Goal: Transaction & Acquisition: Purchase product/service

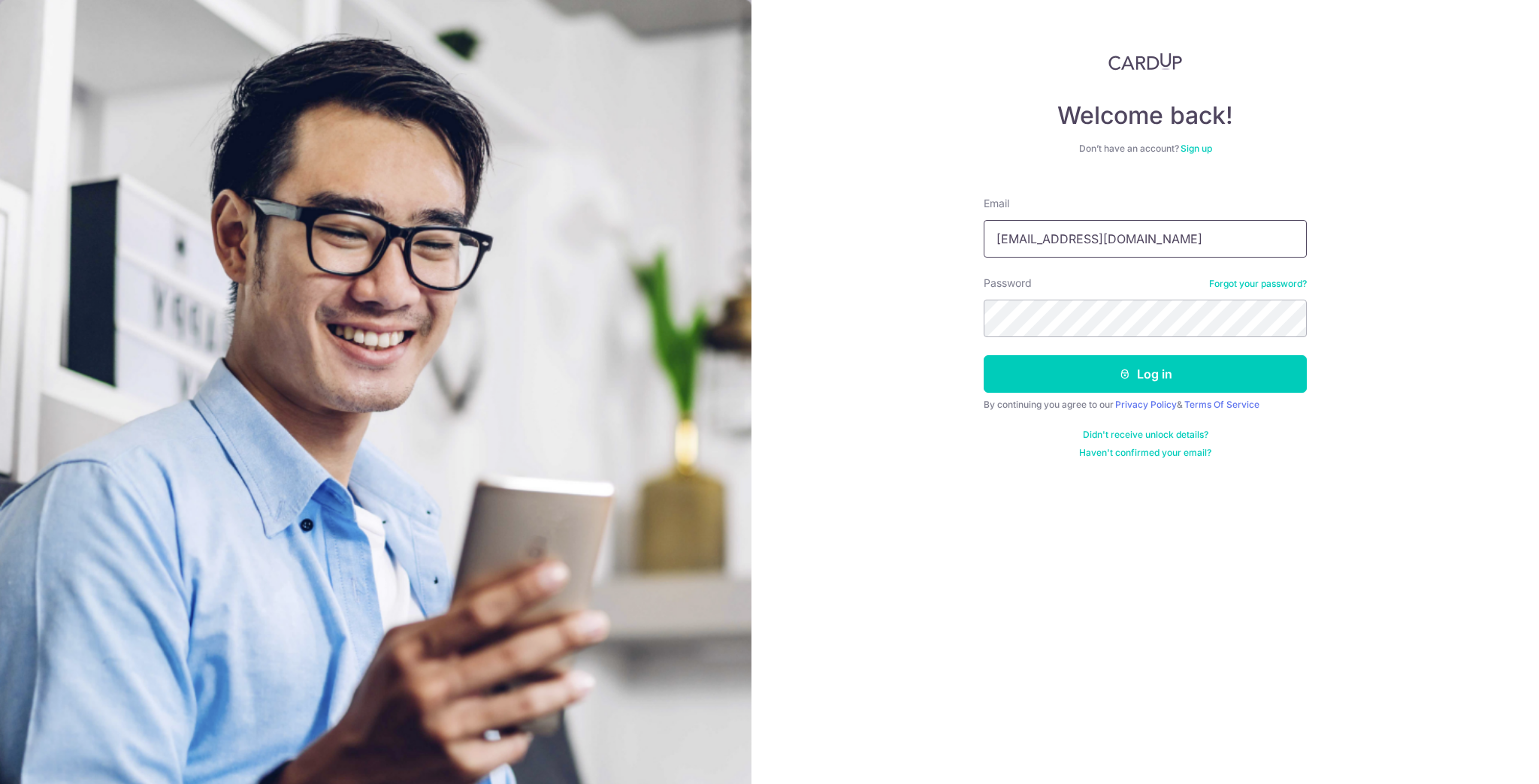
type input "[EMAIL_ADDRESS][DOMAIN_NAME]"
click at [983, 355] on button "Log in" at bounding box center [1145, 374] width 323 height 37
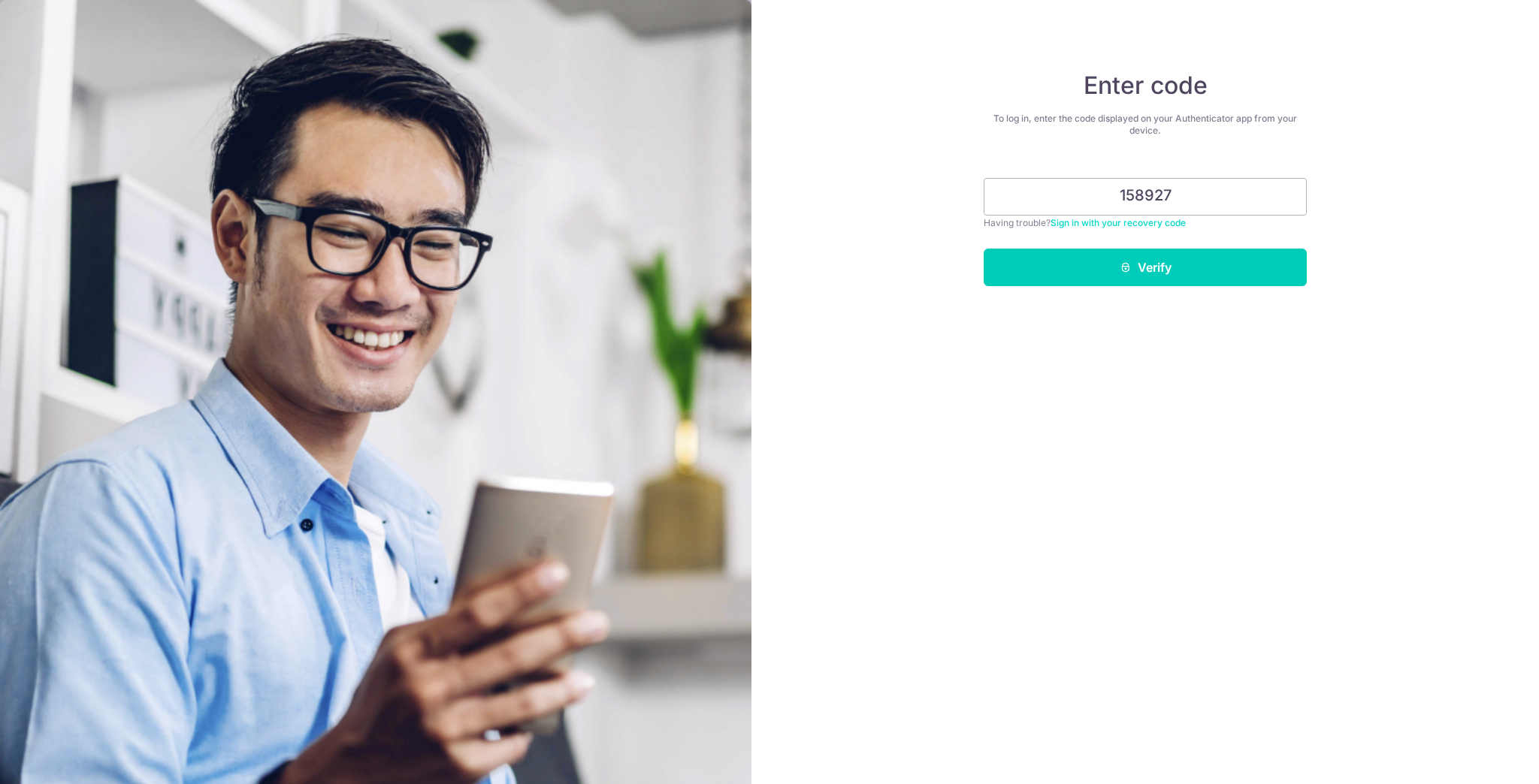
type input "158927"
click at [983, 248] on button "Verify" at bounding box center [1145, 267] width 323 height 37
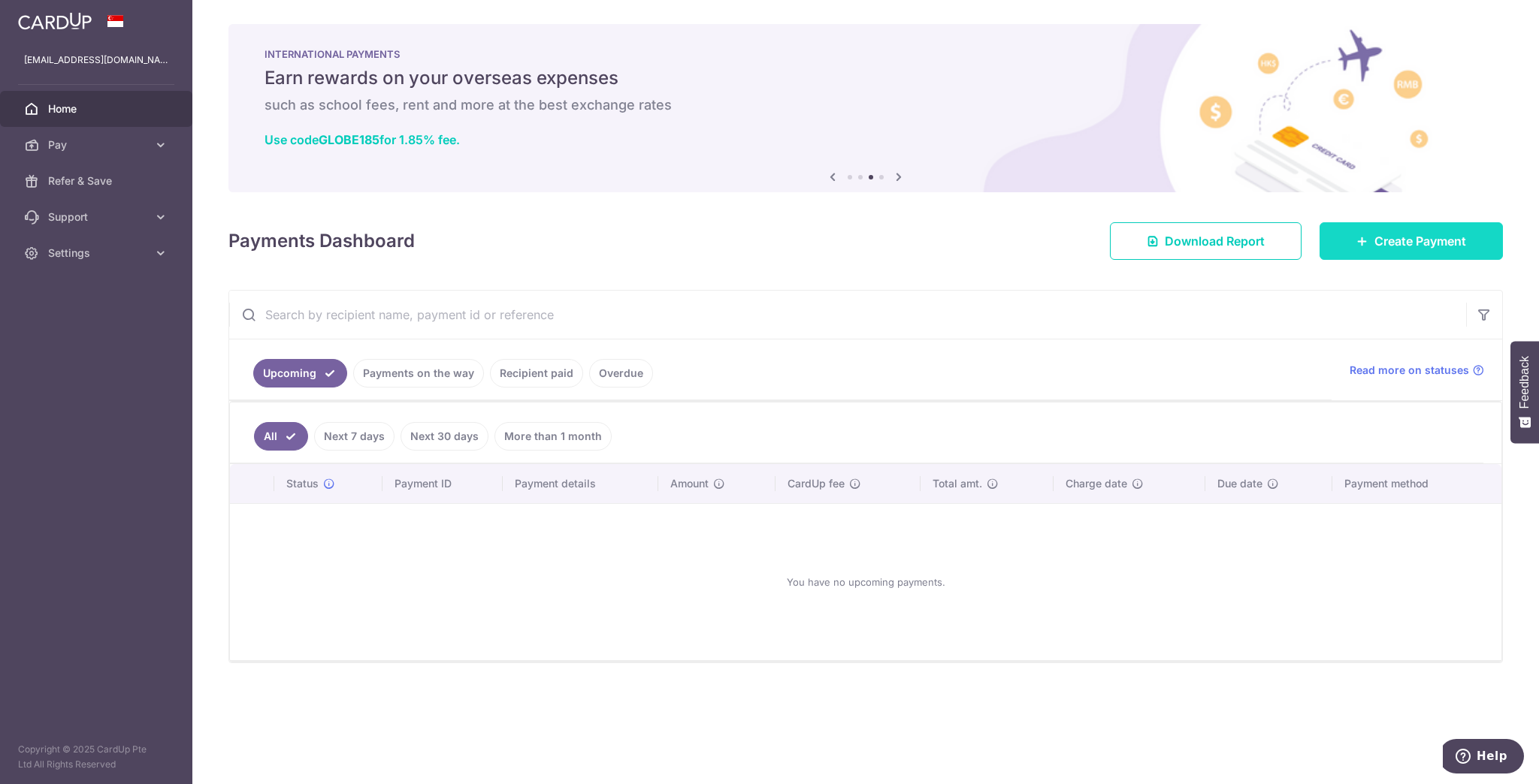
click at [1387, 254] on link "Create Payment" at bounding box center [1411, 241] width 184 height 37
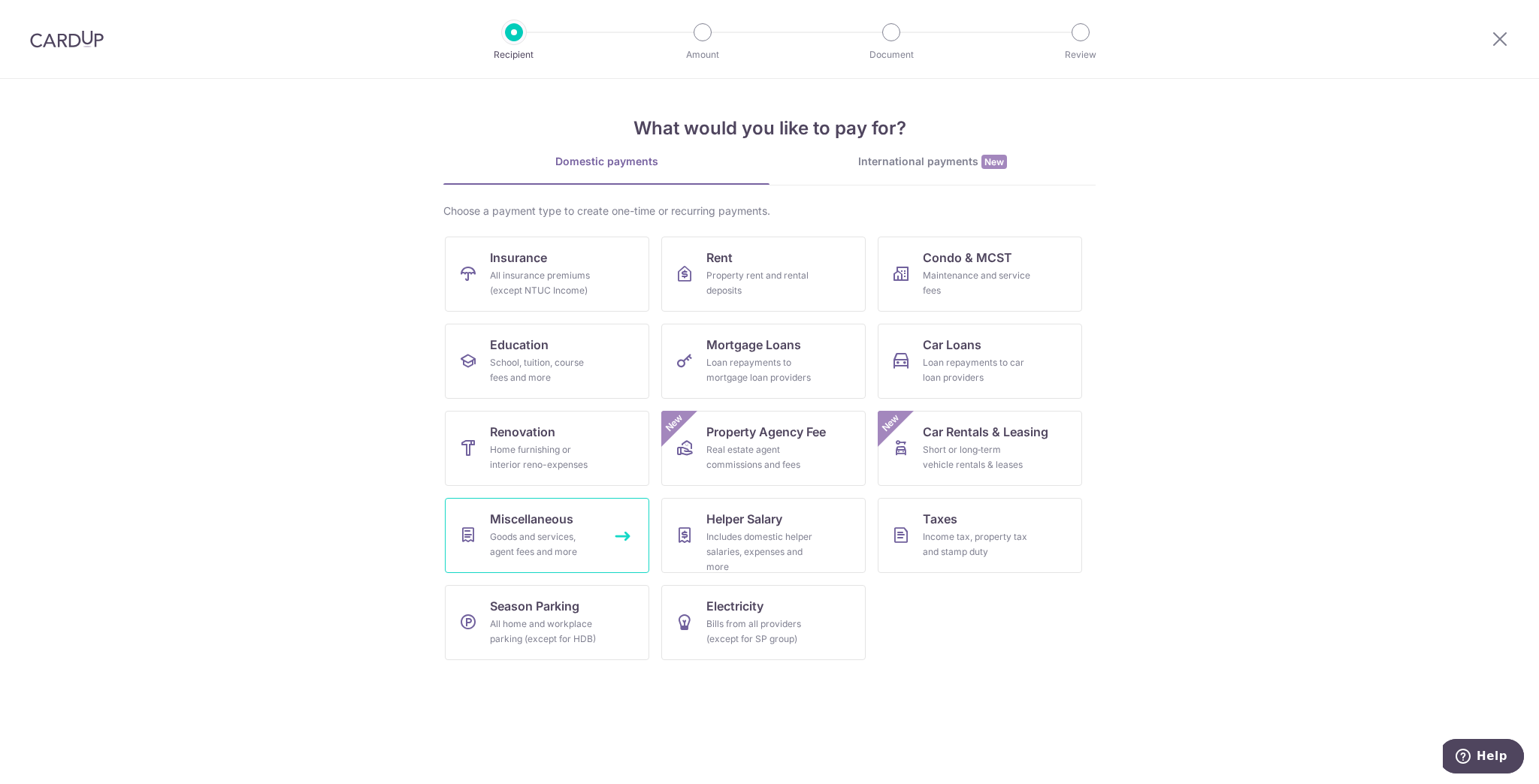
click at [589, 530] on div "Goods and services, agent fees and more" at bounding box center [544, 544] width 108 height 30
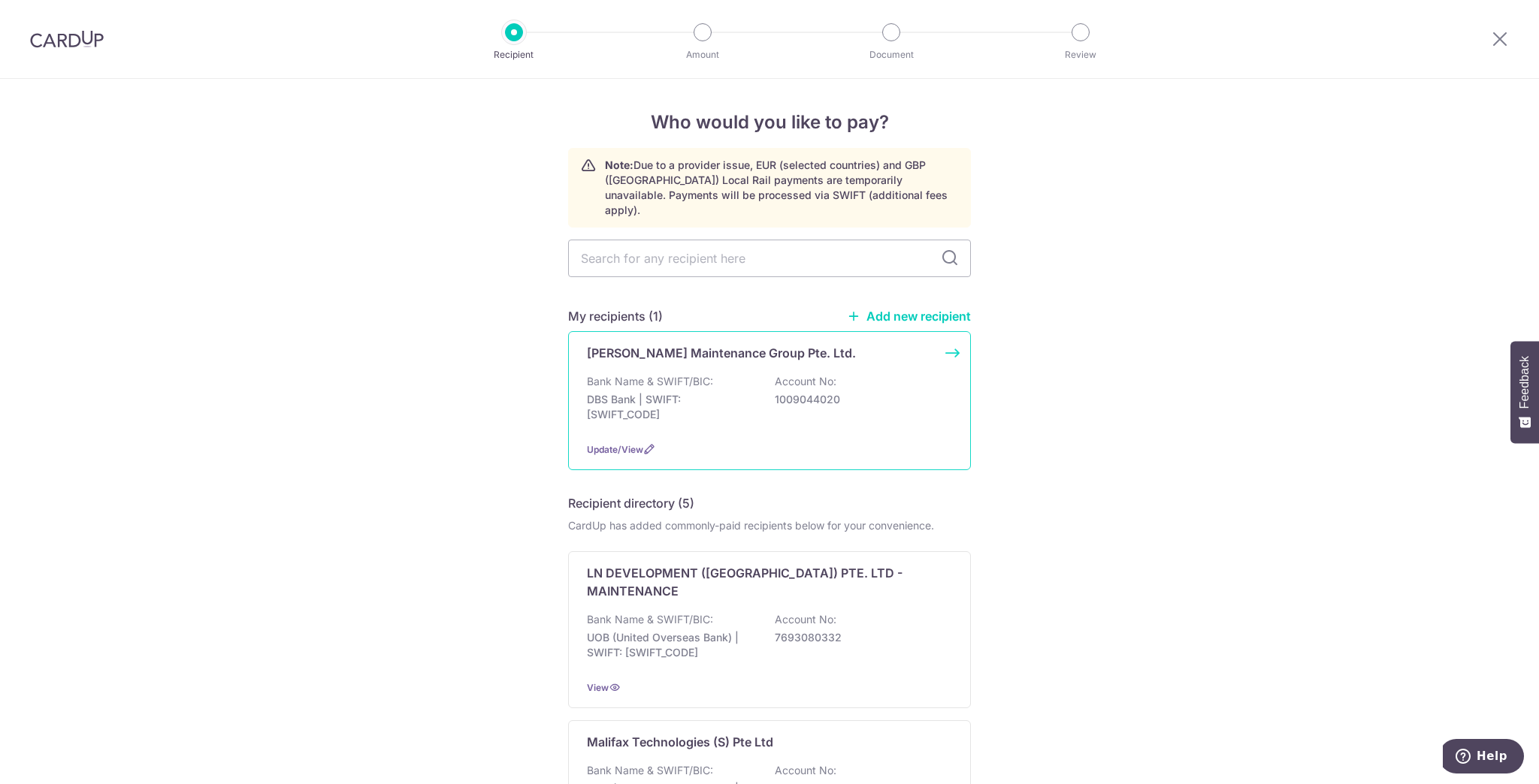
click at [656, 346] on div "Luce Maintenance Group Pte. Ltd. Bank Name & SWIFT/BIC: DBS Bank | SWIFT: DBSSS…" at bounding box center [770, 401] width 403 height 139
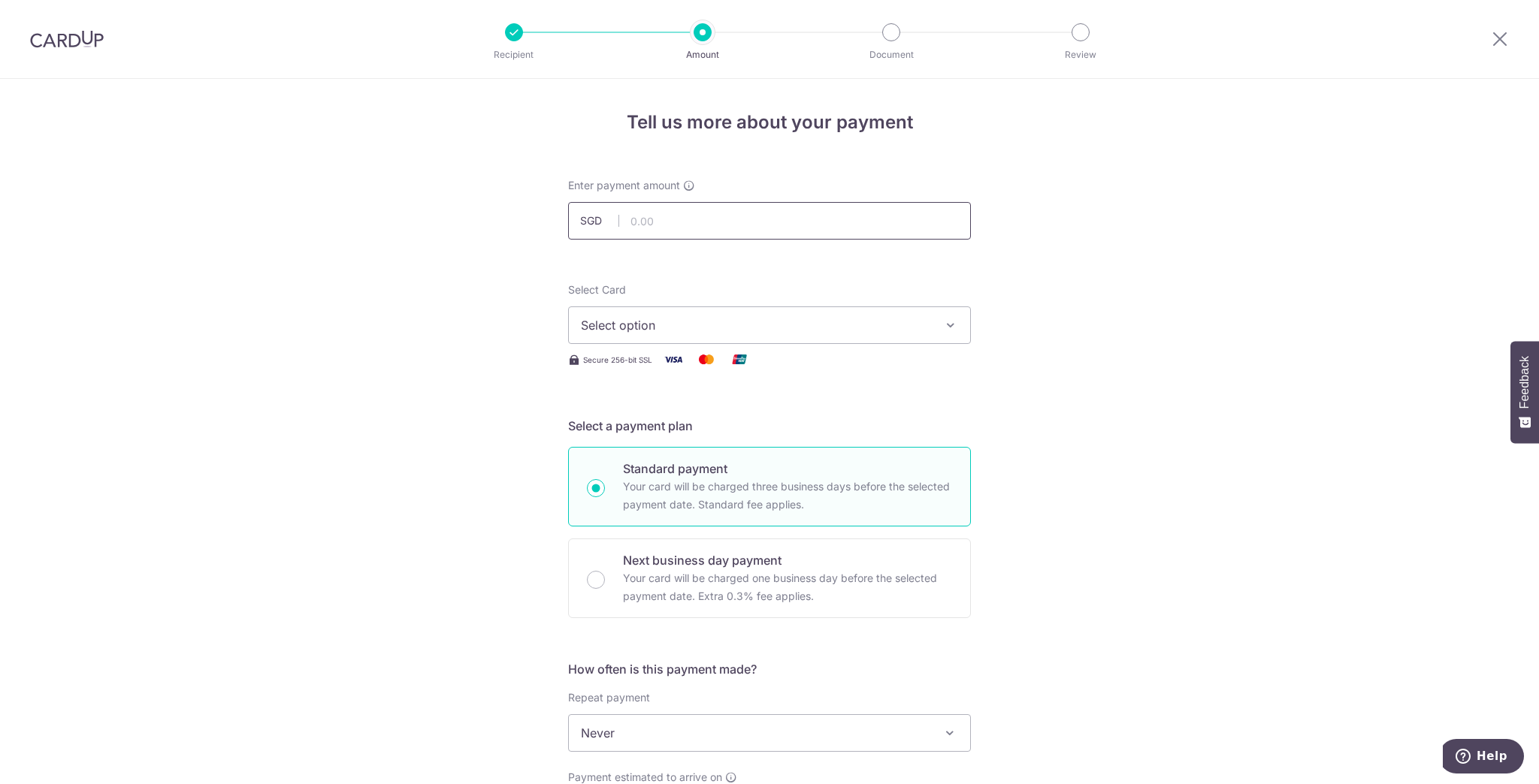
click at [676, 224] on input "text" at bounding box center [770, 221] width 403 height 37
type input "176.58"
click at [720, 327] on span "Select option" at bounding box center [756, 325] width 351 height 18
click at [708, 424] on span "**** 4542" at bounding box center [769, 432] width 377 height 18
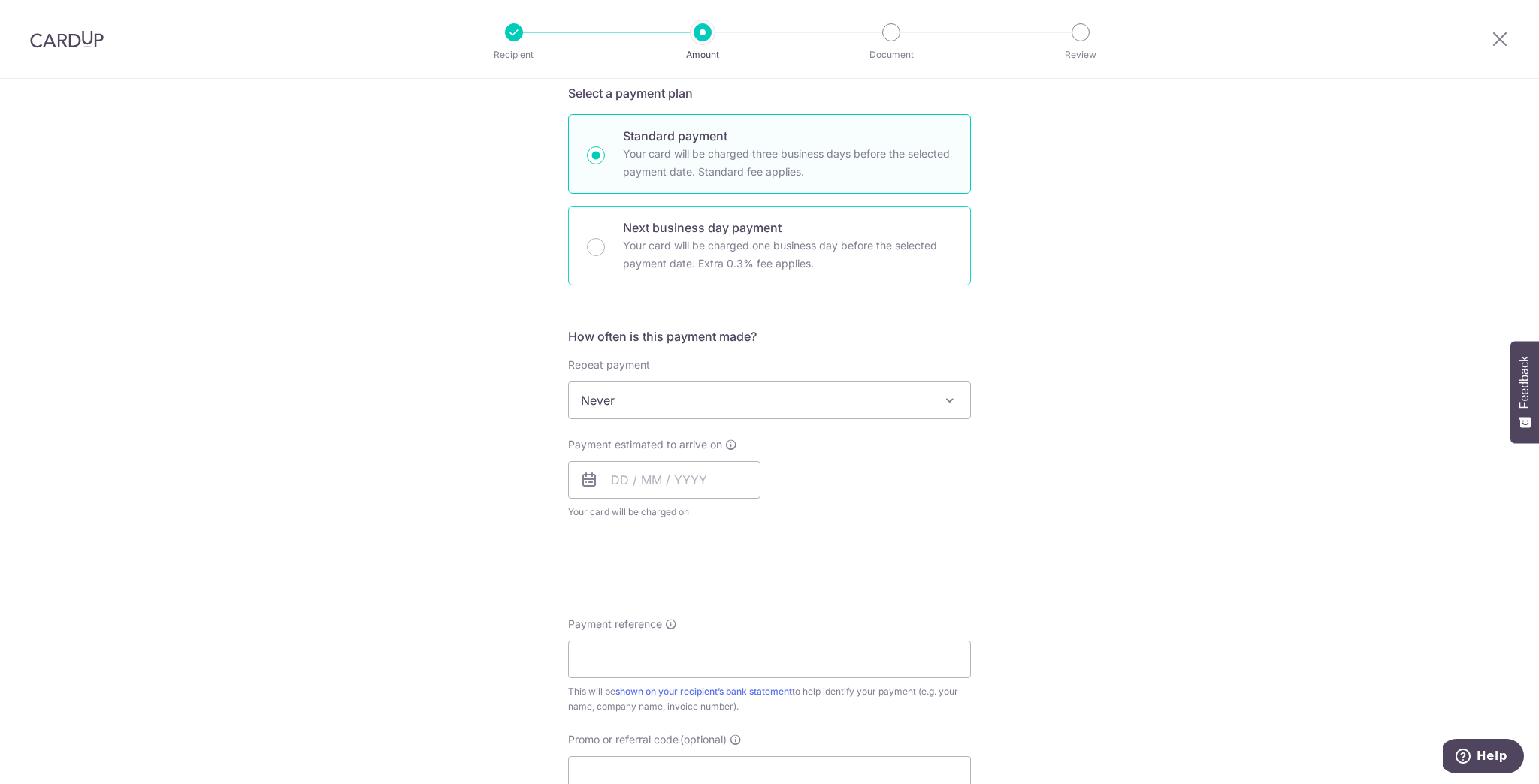
scroll to position [361, 0]
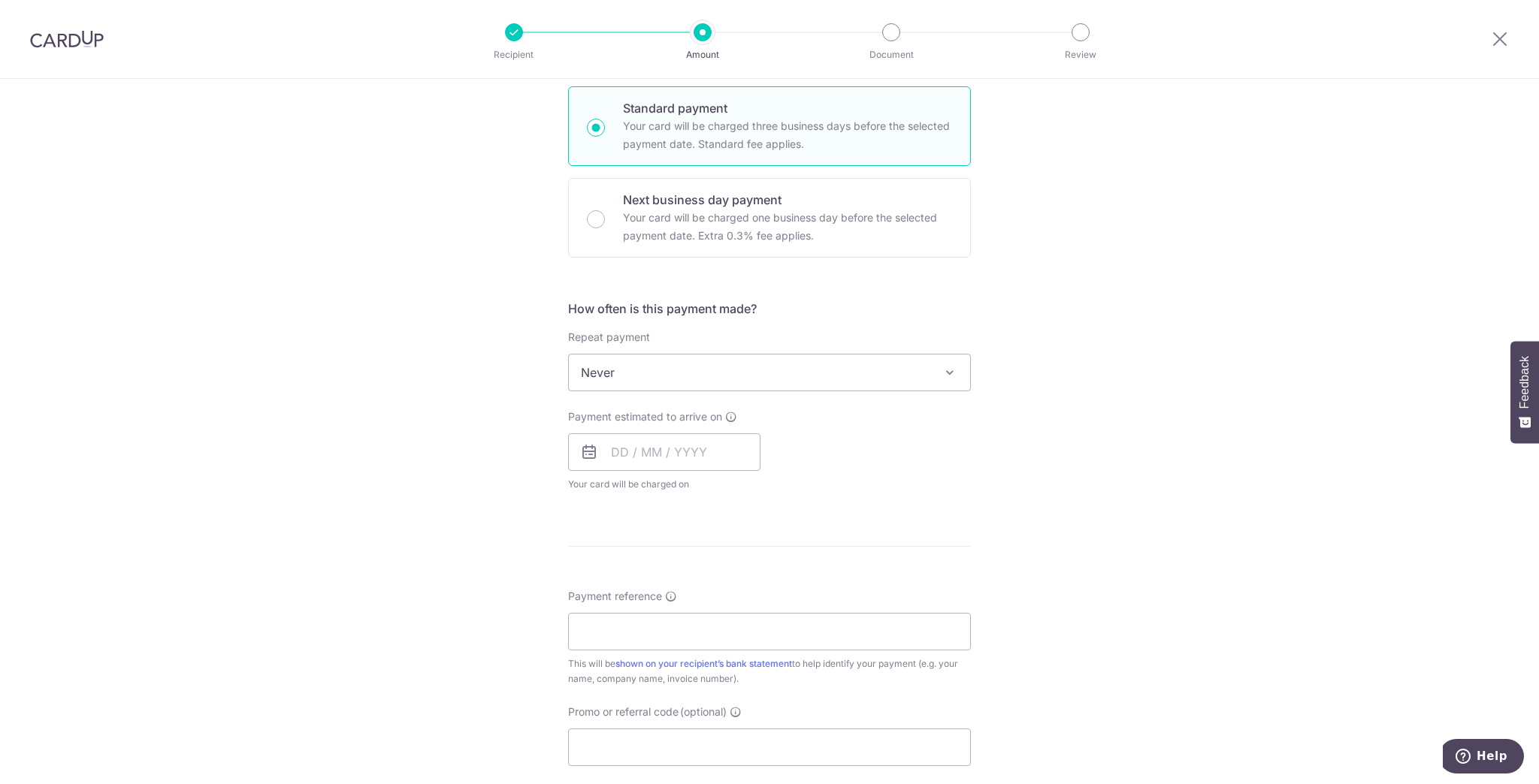
click at [737, 366] on span "Never" at bounding box center [770, 372] width 402 height 36
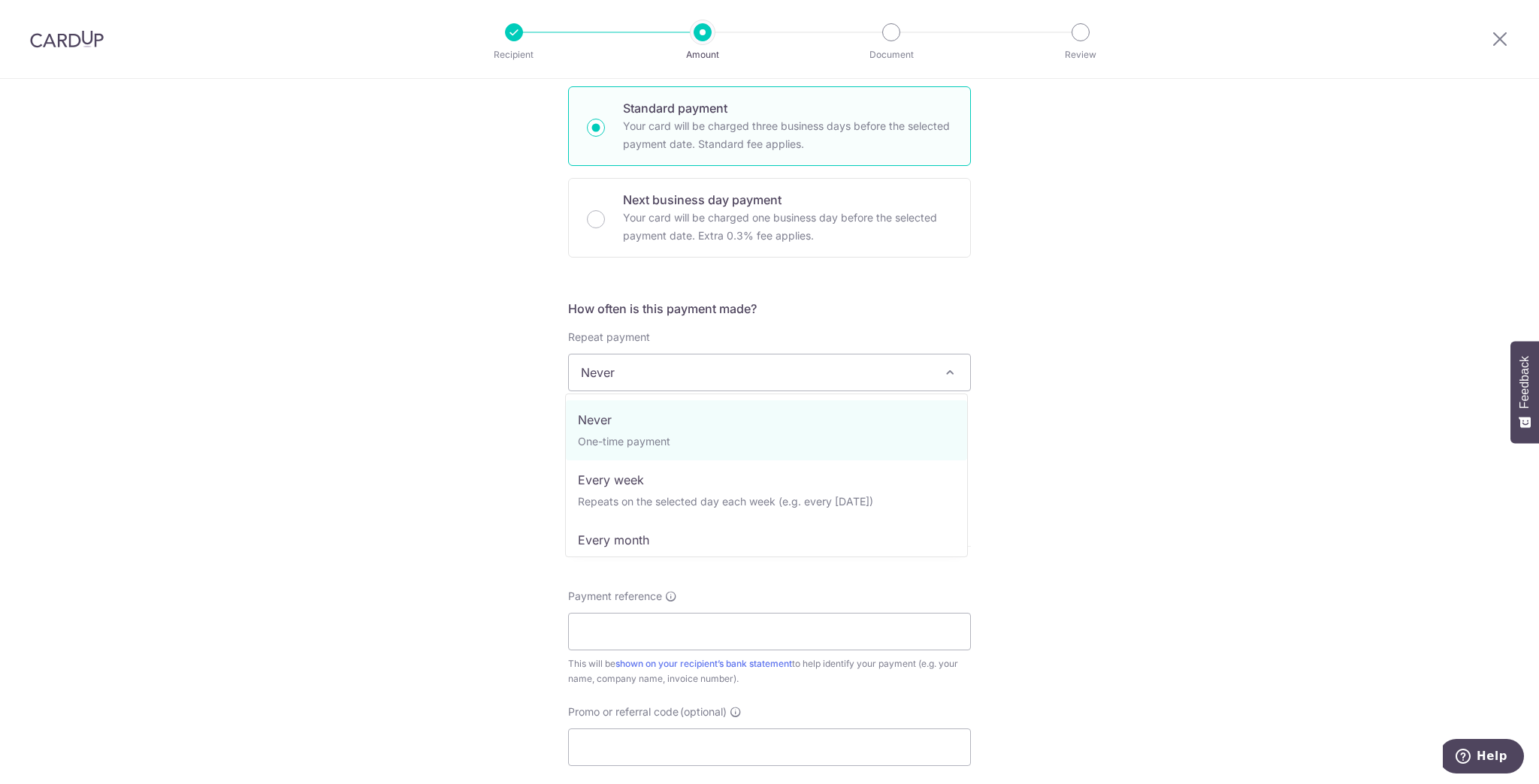
click at [737, 366] on span "Never" at bounding box center [770, 372] width 402 height 36
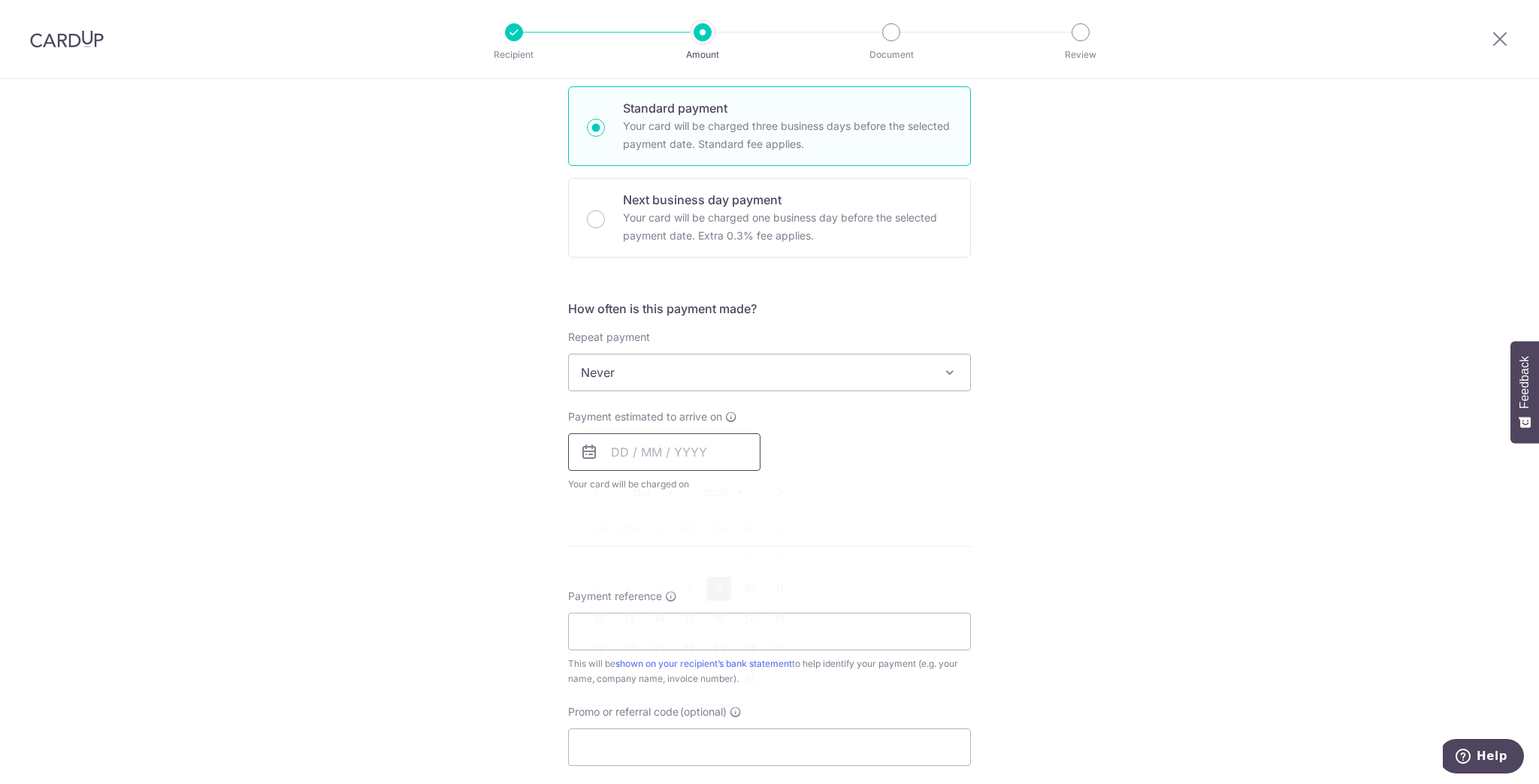
click at [688, 464] on input "text" at bounding box center [664, 452] width 192 height 37
click at [716, 583] on link "9" at bounding box center [719, 588] width 24 height 24
type input "[DATE]"
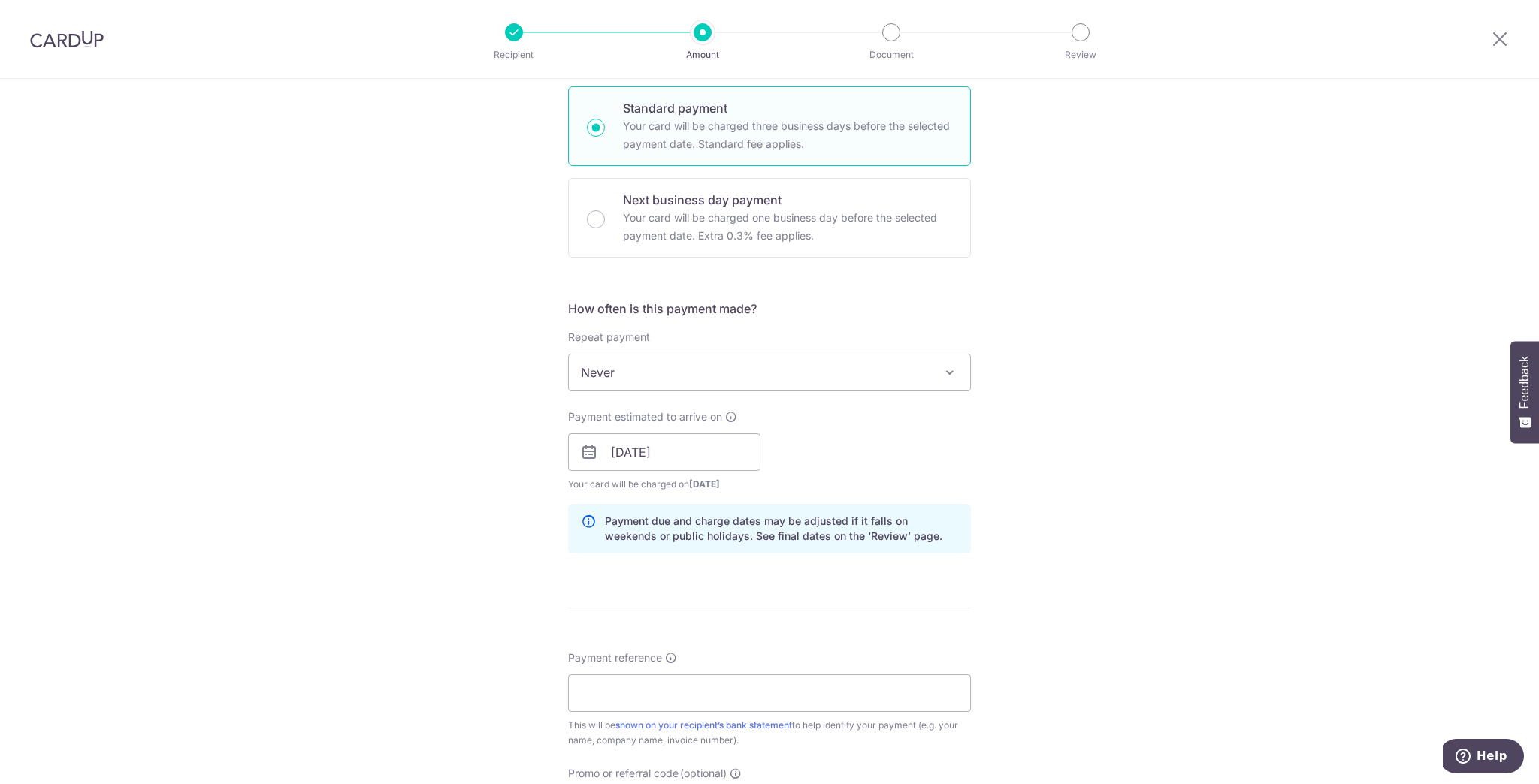
click at [1117, 462] on div "Tell us more about your payment Enter payment amount SGD 176.58 176.58 Select C…" at bounding box center [769, 429] width 1539 height 1421
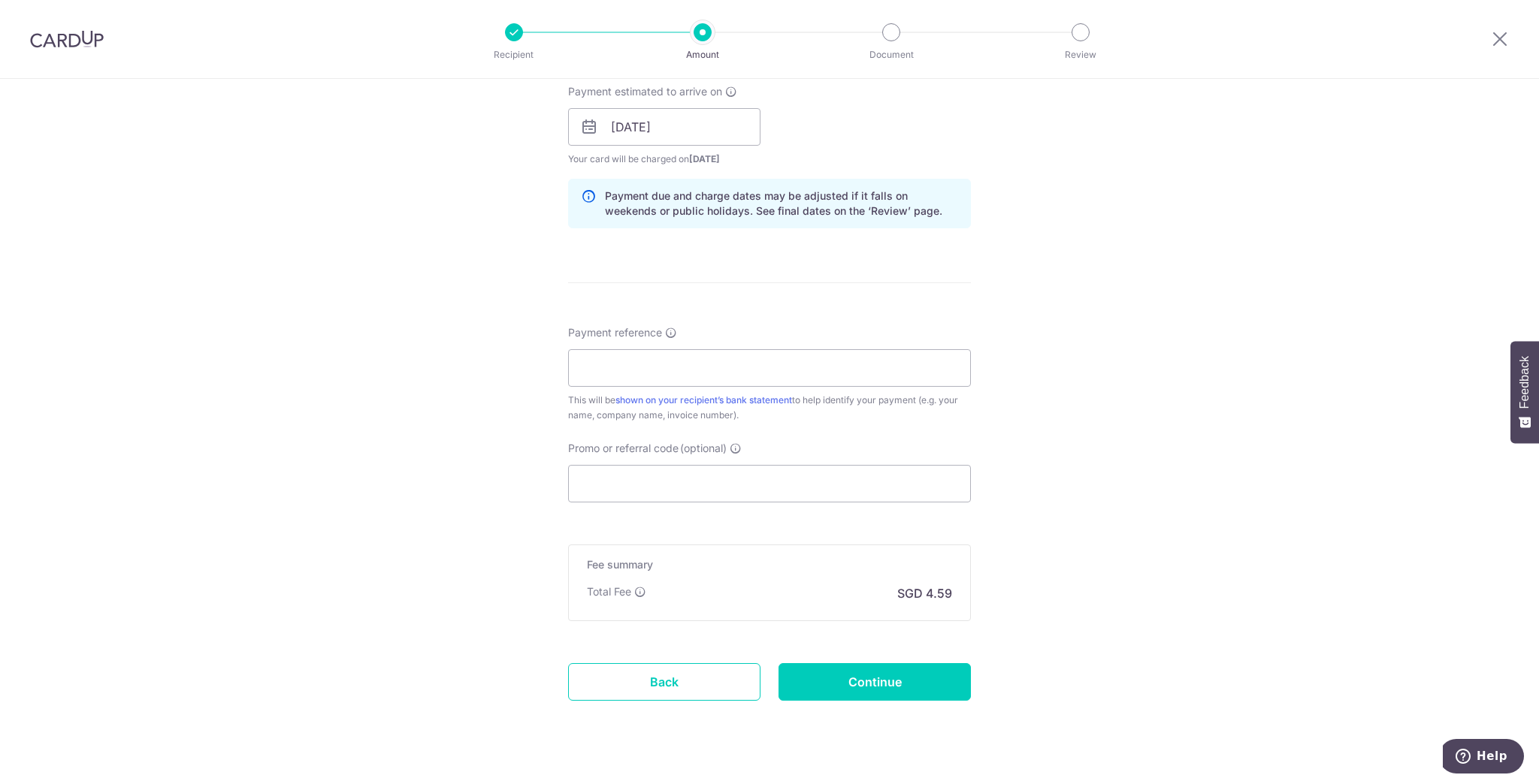
scroll to position [713, 0]
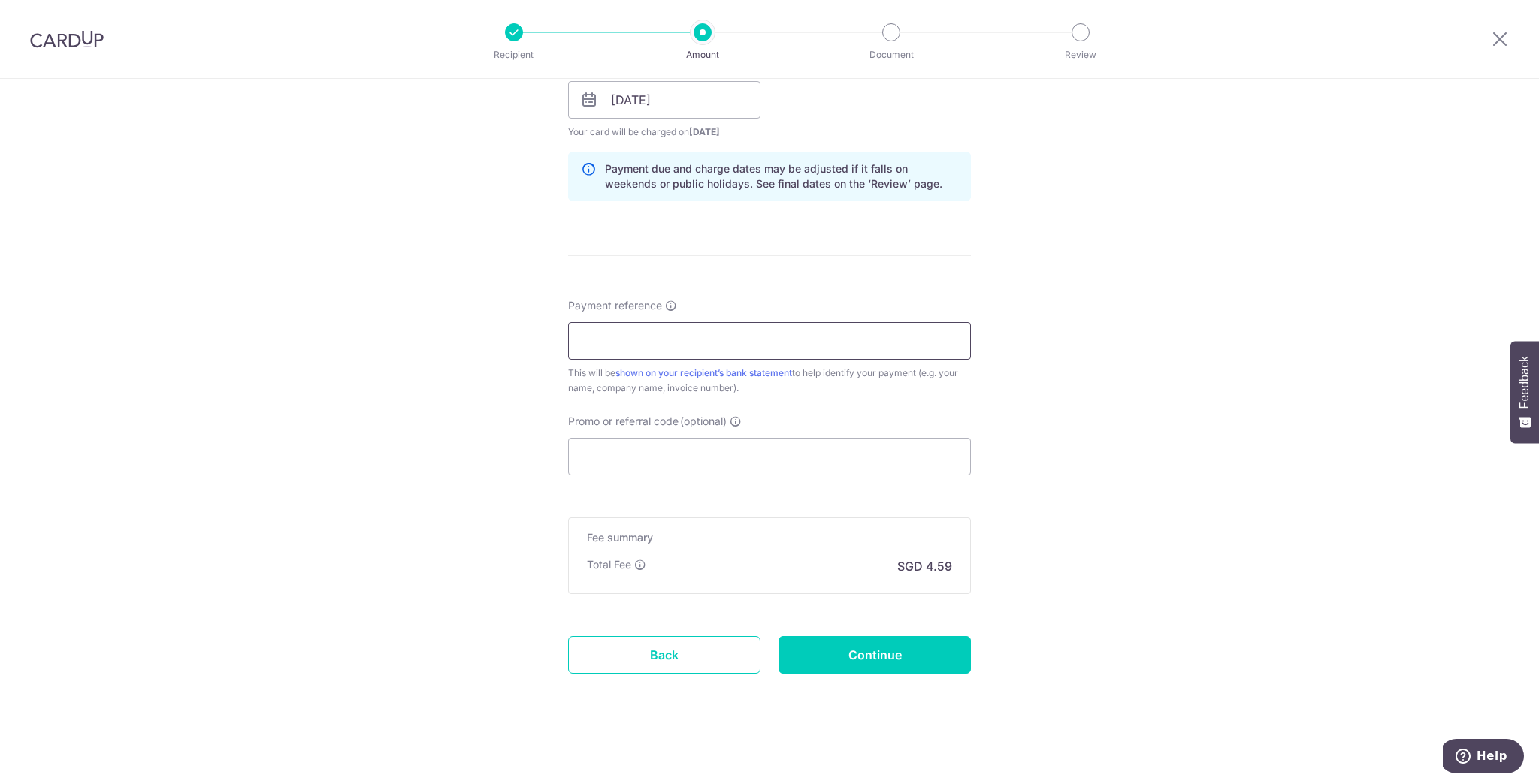
click at [641, 341] on input "Payment reference" at bounding box center [770, 341] width 403 height 37
paste input "P514609"
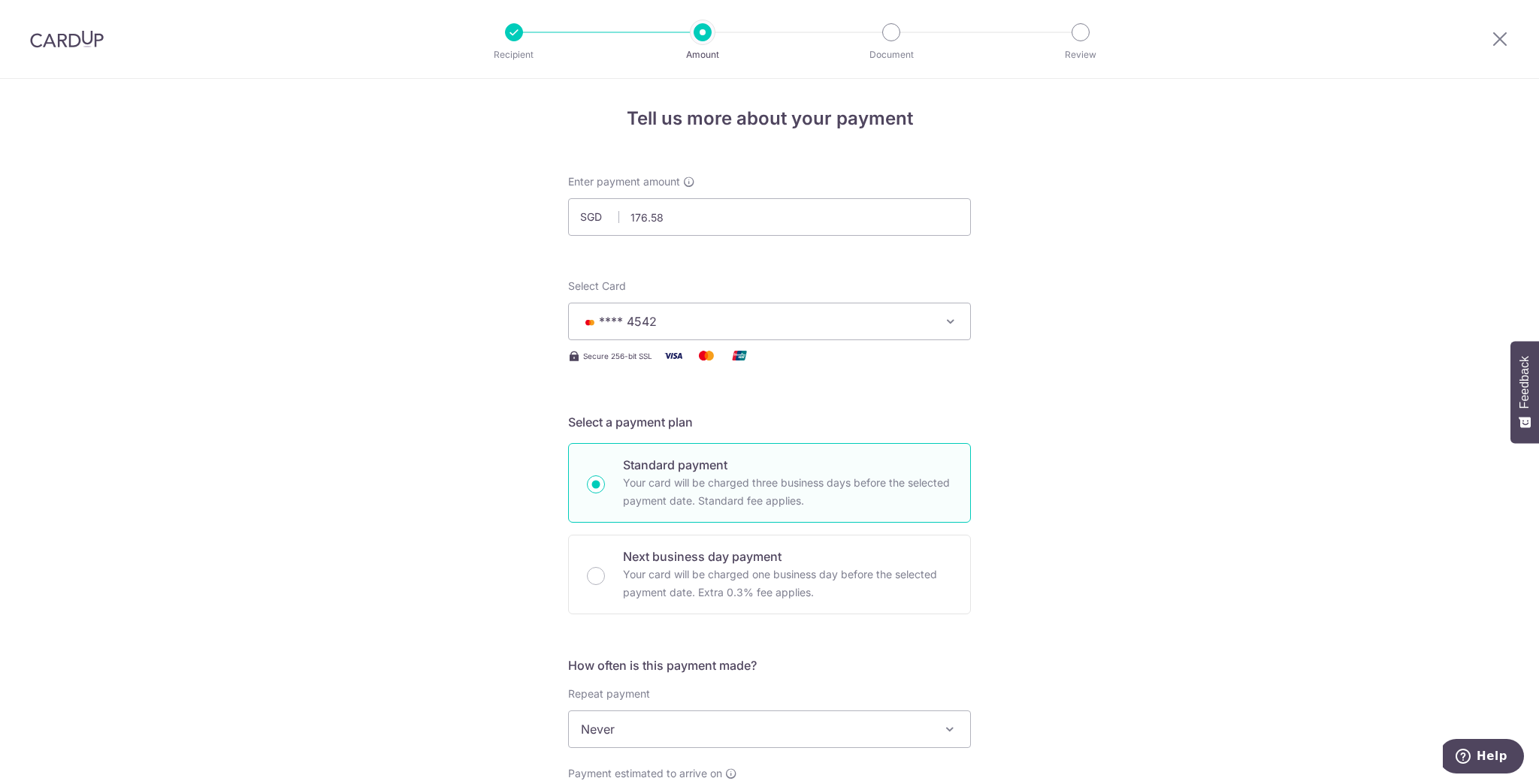
scroll to position [0, 0]
type input "P514609"
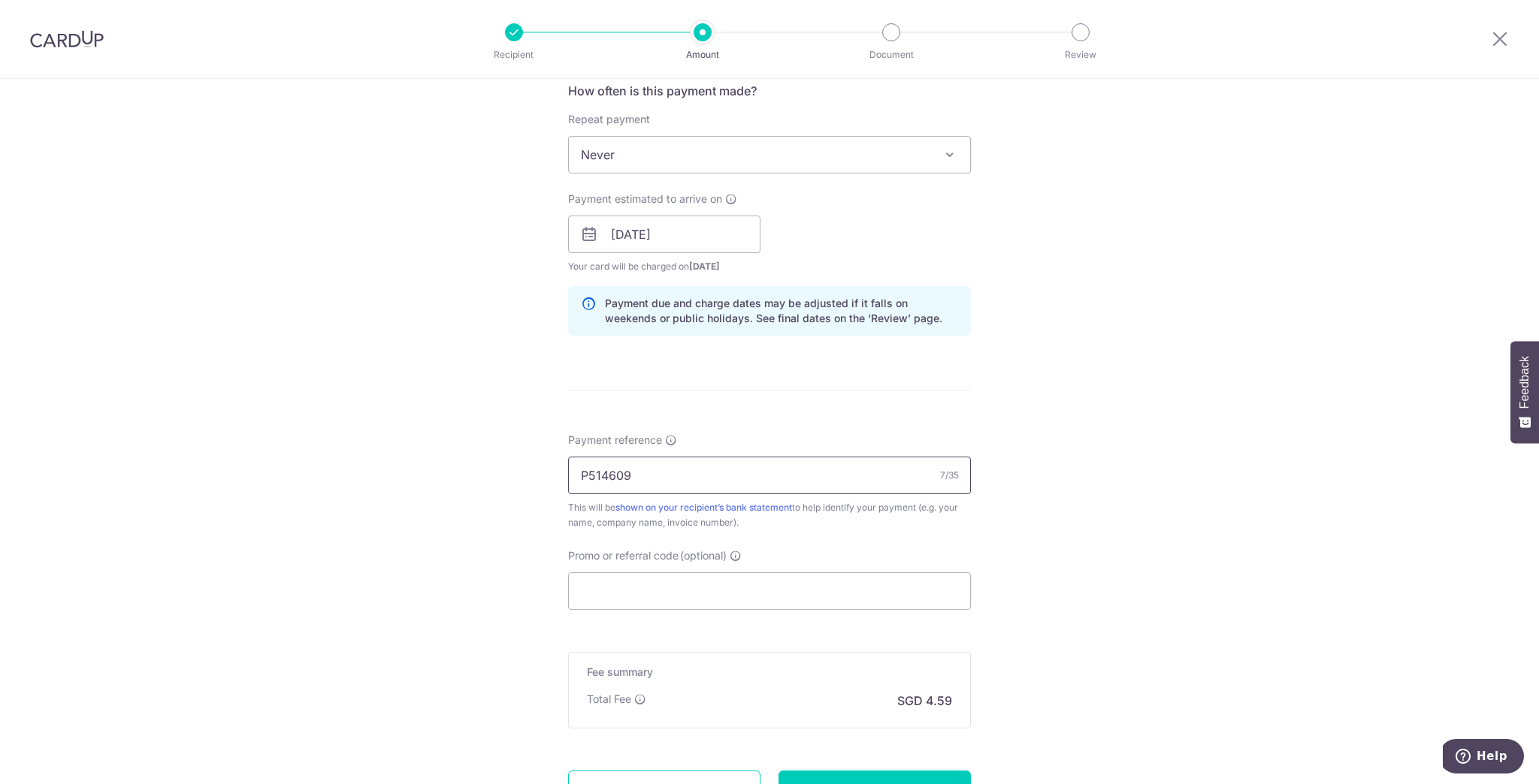
scroll to position [713, 0]
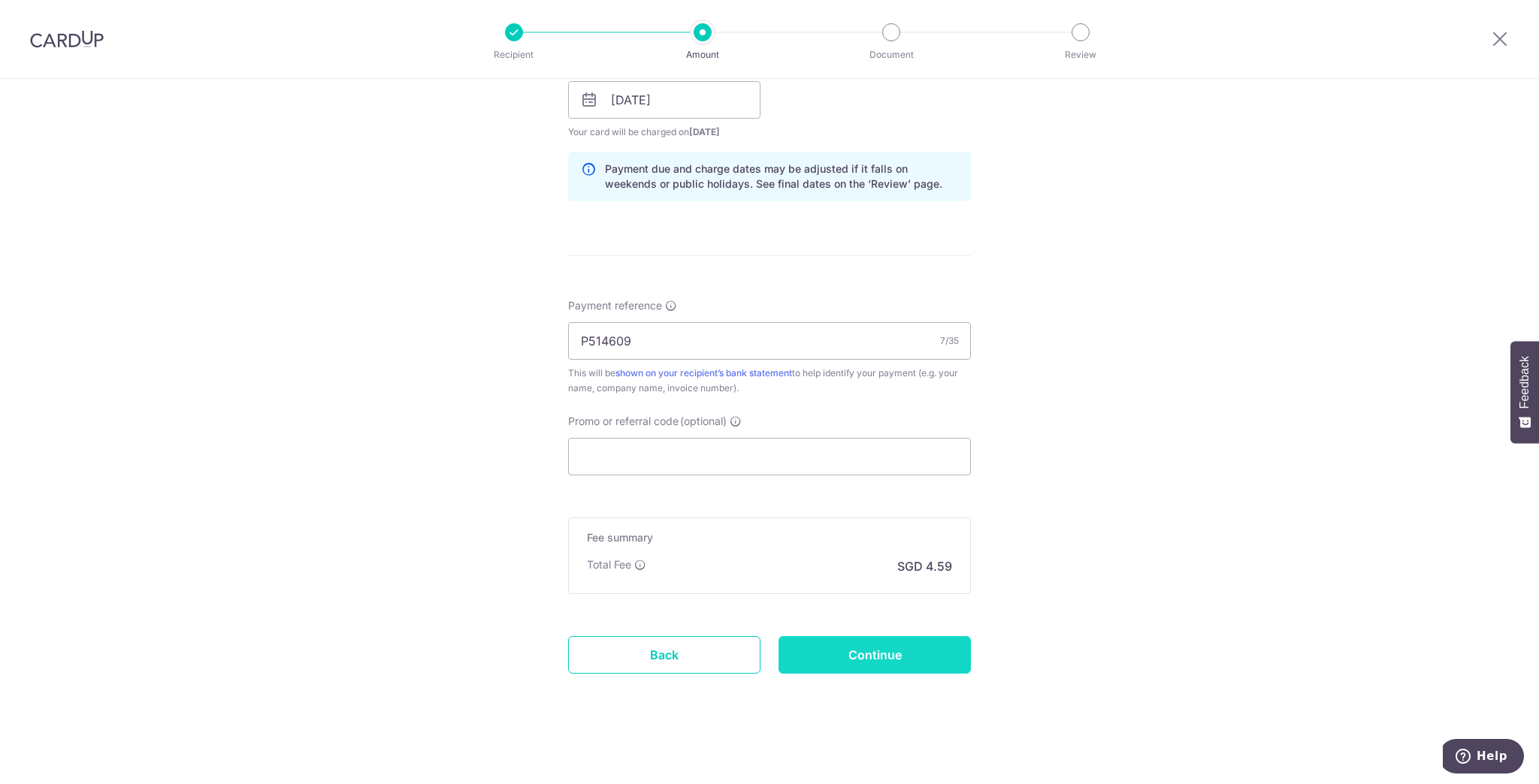
click at [864, 664] on input "Continue" at bounding box center [875, 655] width 192 height 37
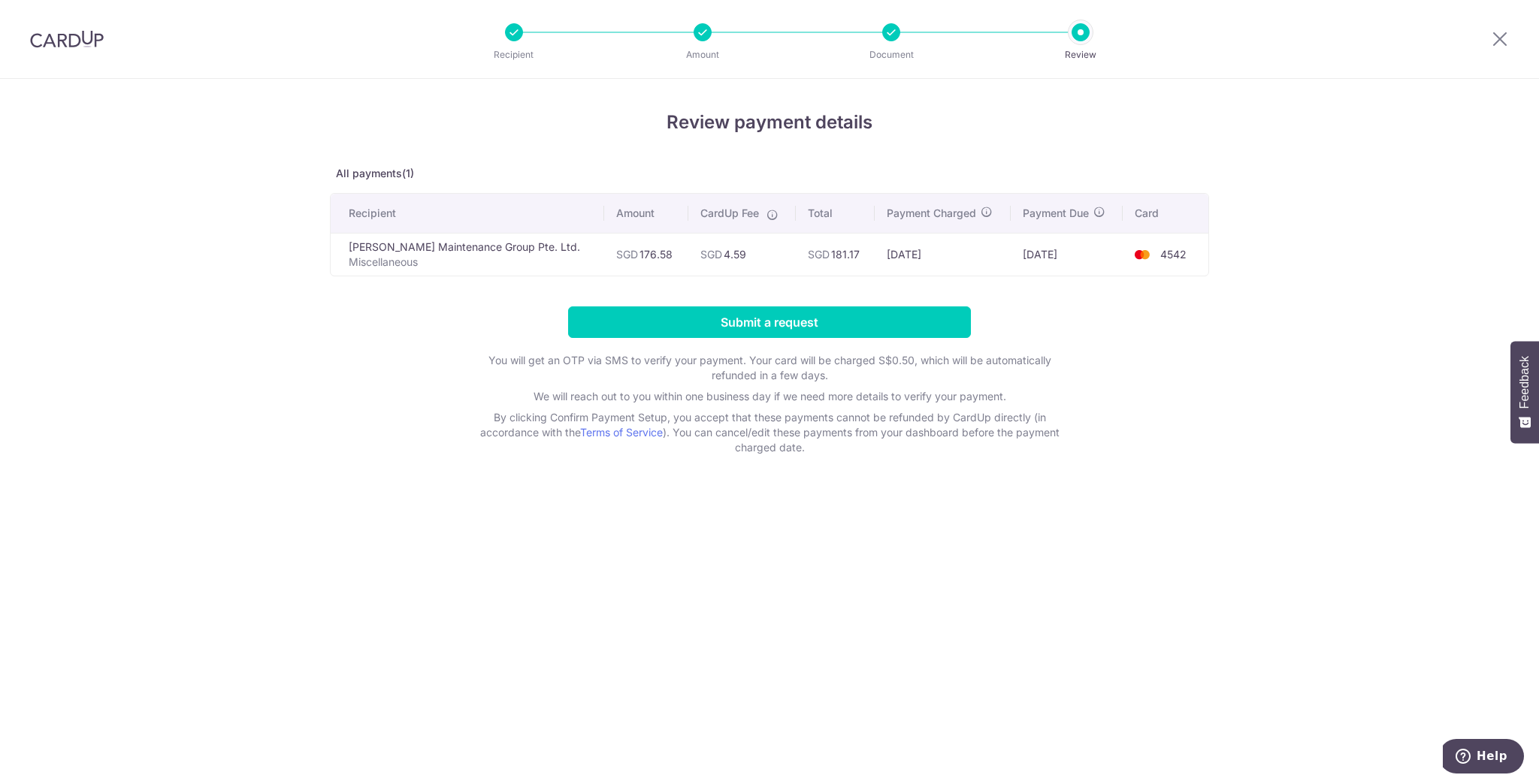
click at [806, 253] on td "SGD 181.17" at bounding box center [836, 254] width 80 height 43
click at [809, 253] on td "SGD 181.17" at bounding box center [836, 254] width 80 height 43
copy td "181.17"
click at [784, 319] on input "Submit a request" at bounding box center [770, 321] width 403 height 31
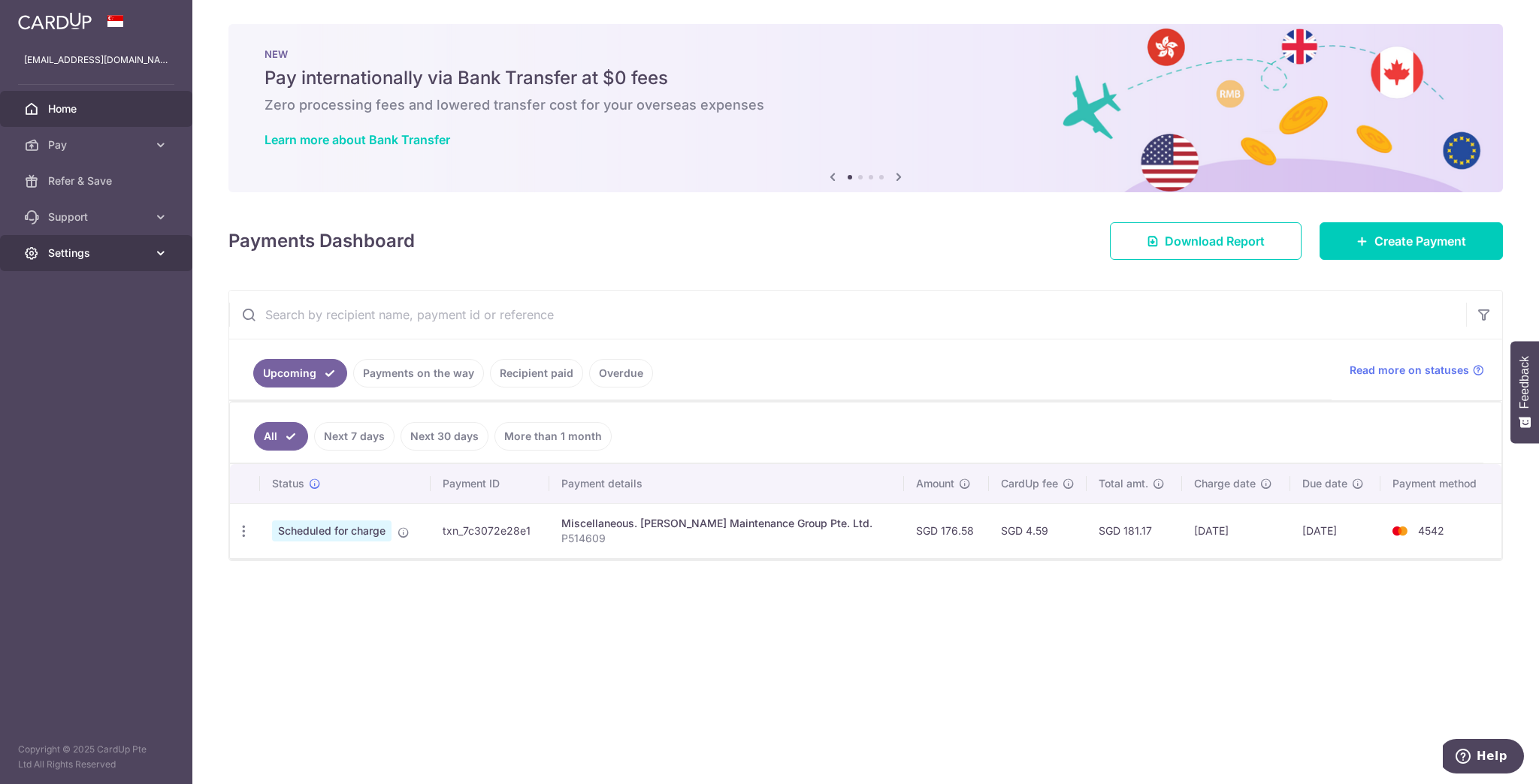
click at [99, 259] on span "Settings" at bounding box center [98, 253] width 100 height 15
click at [67, 312] on link "Logout" at bounding box center [96, 325] width 192 height 36
